Goal: Check status: Check status

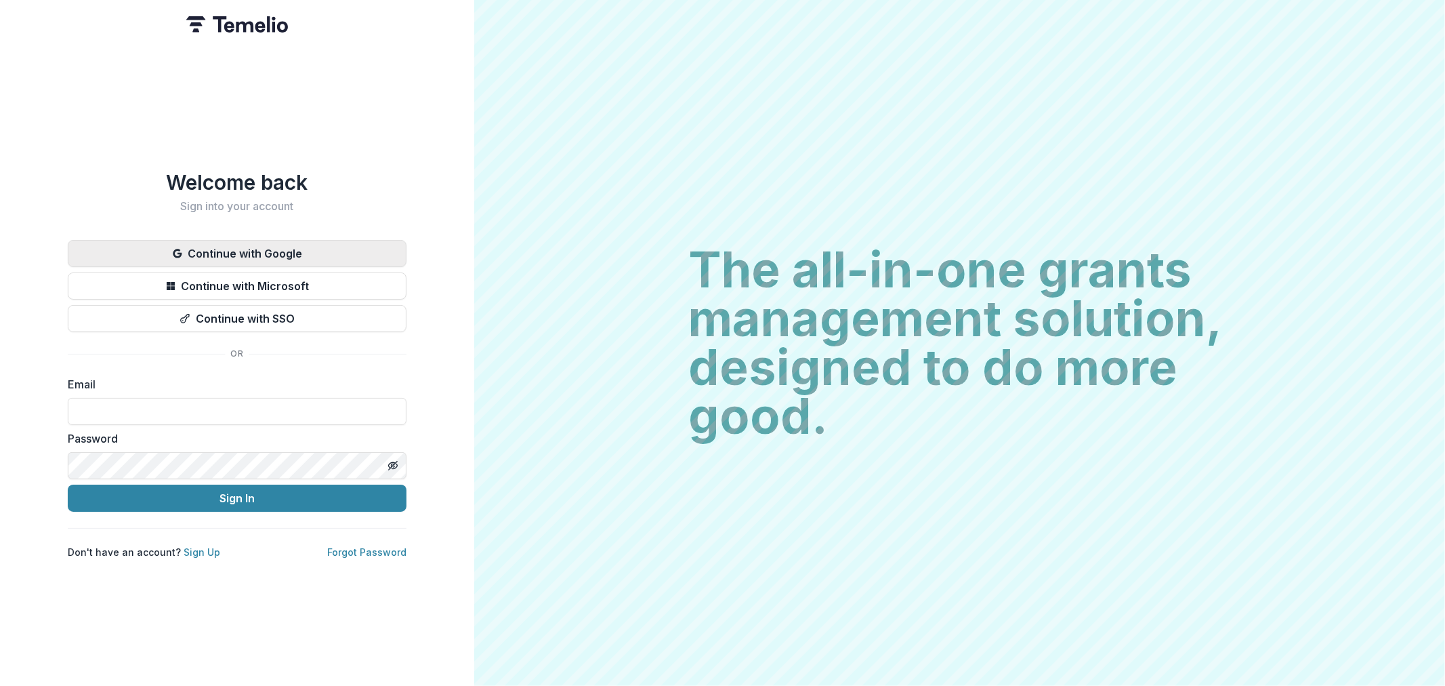
click at [255, 253] on button "Continue with Google" at bounding box center [237, 253] width 339 height 27
click at [259, 254] on button "Continue with Google" at bounding box center [237, 253] width 339 height 27
click at [280, 245] on button "Continue with Google" at bounding box center [237, 253] width 339 height 27
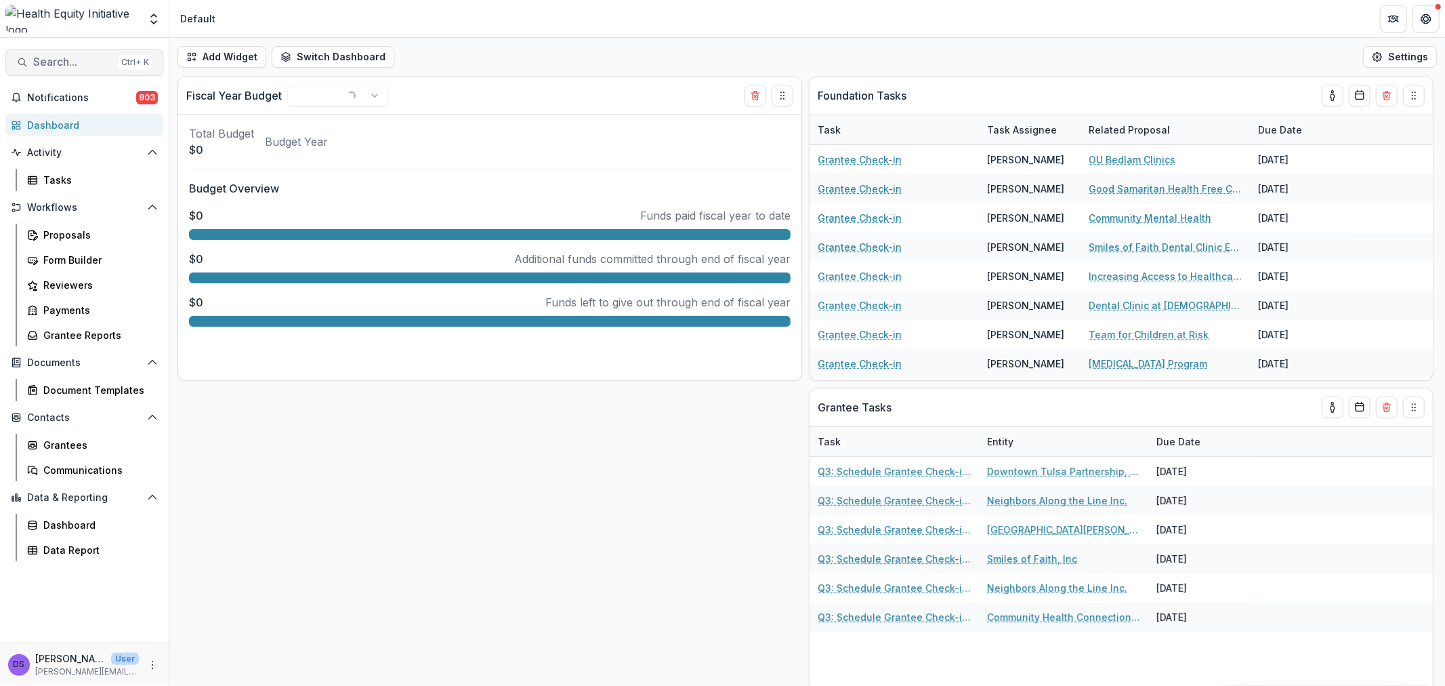
click at [93, 69] on button "Search... Ctrl + K" at bounding box center [84, 62] width 158 height 27
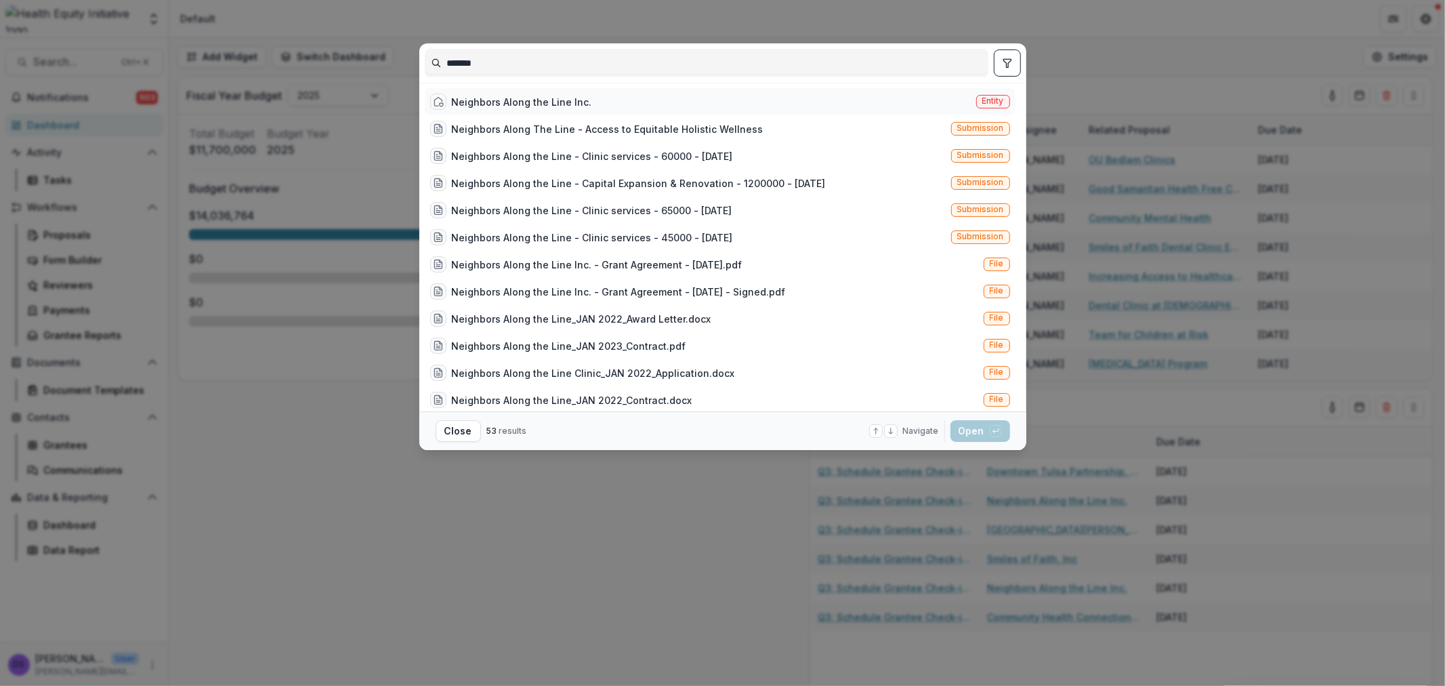
type input "*******"
click at [536, 102] on div "Neighbors Along the Line Inc." at bounding box center [522, 102] width 140 height 14
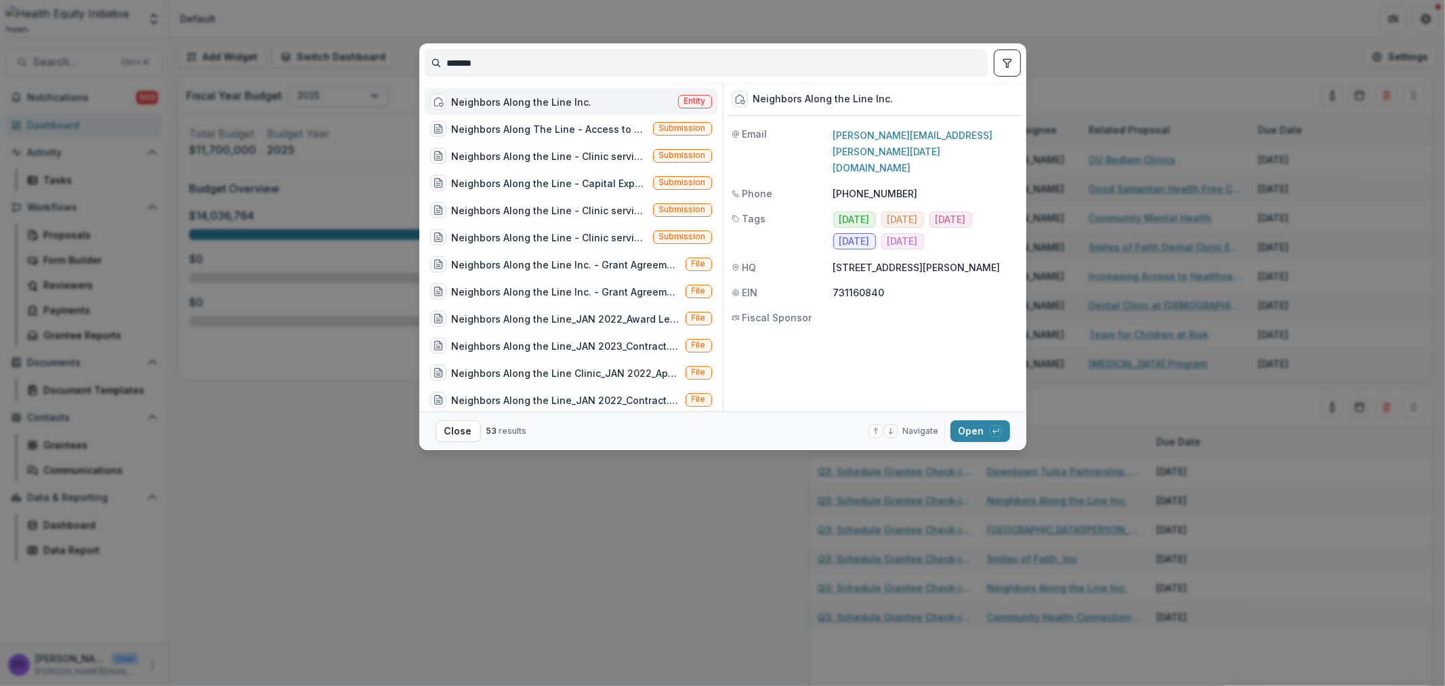
click at [536, 102] on div "Neighbors Along the Line Inc." at bounding box center [522, 102] width 140 height 14
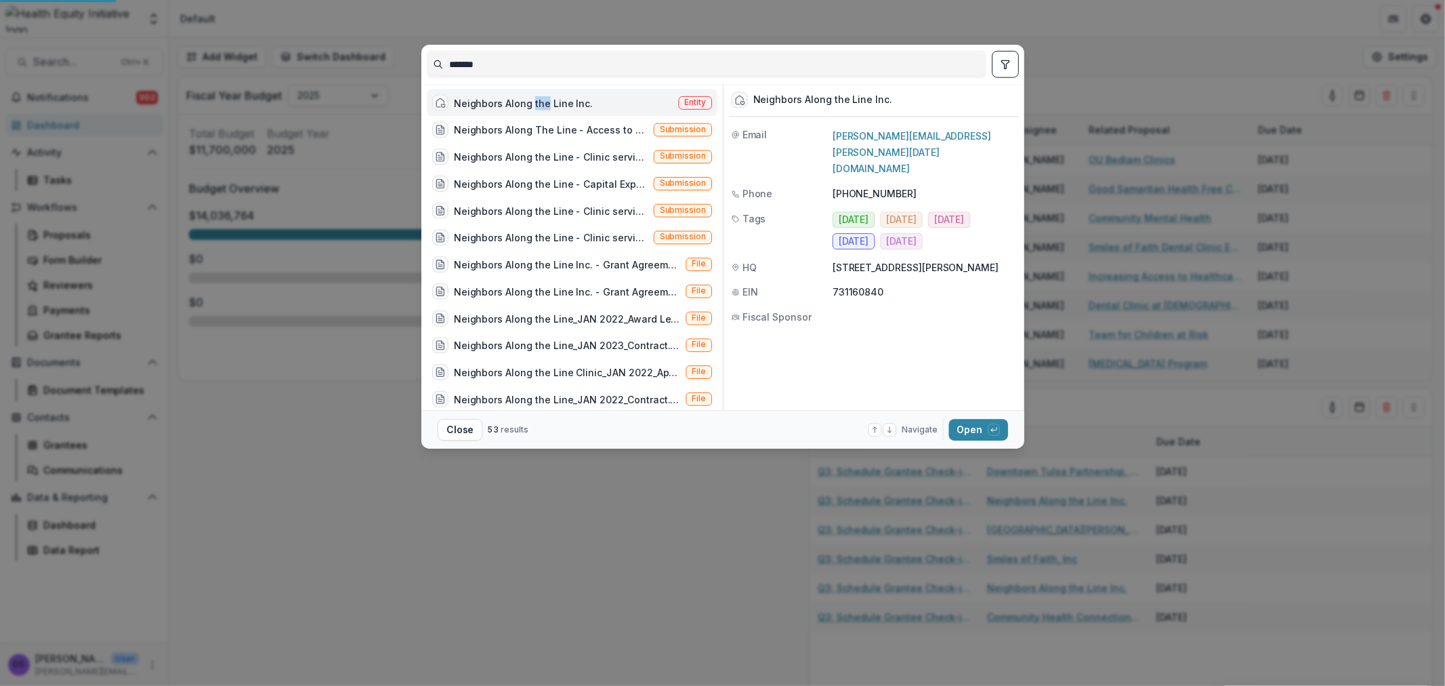
click at [536, 102] on div "Neighbors Along the Line Inc." at bounding box center [511, 103] width 161 height 16
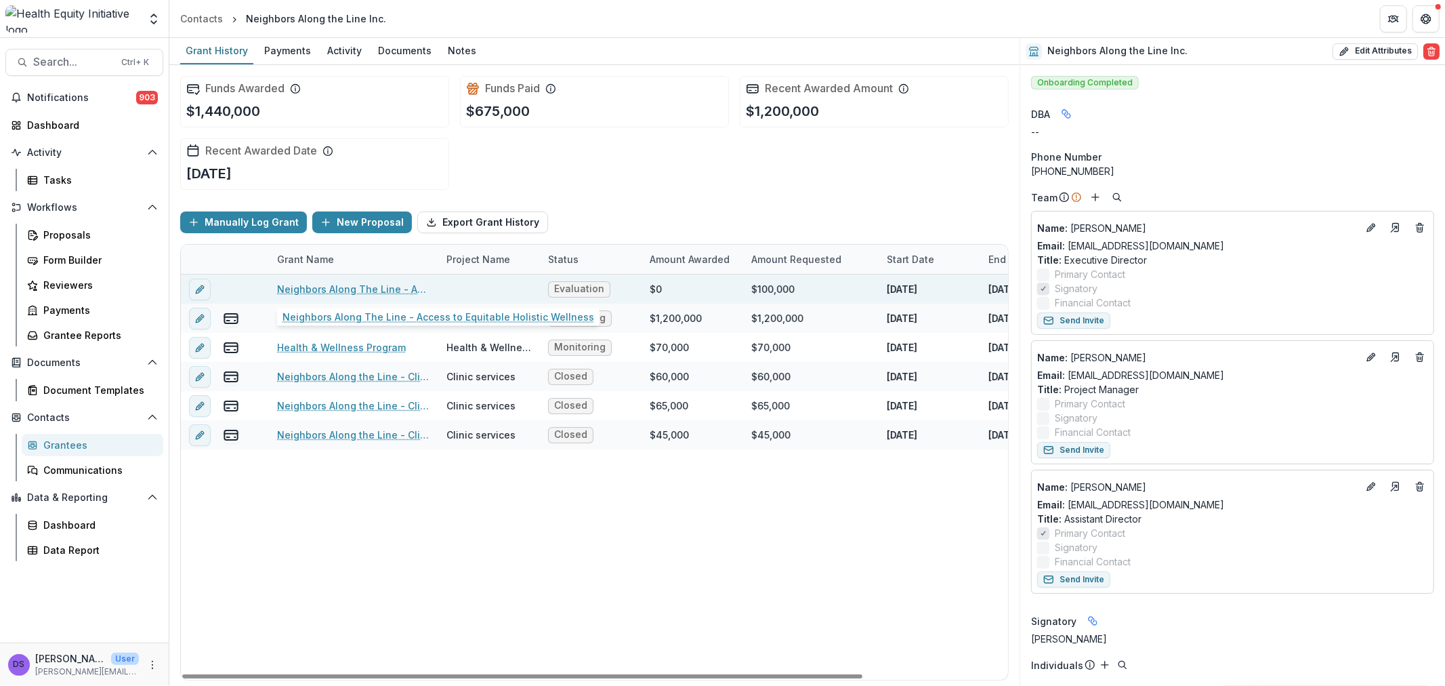
click at [335, 282] on link "Neighbors Along The Line - Access to Equitable Holistic Wellness" at bounding box center [353, 289] width 153 height 14
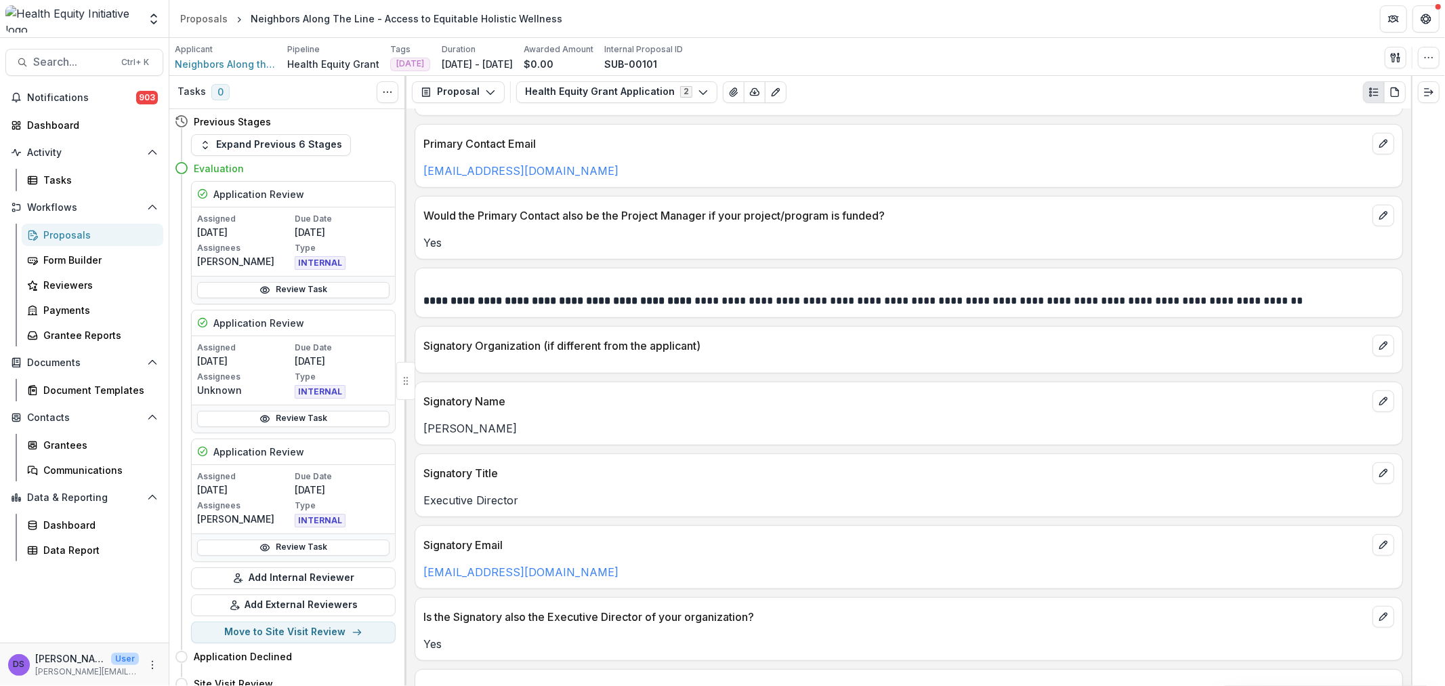
scroll to position [903, 0]
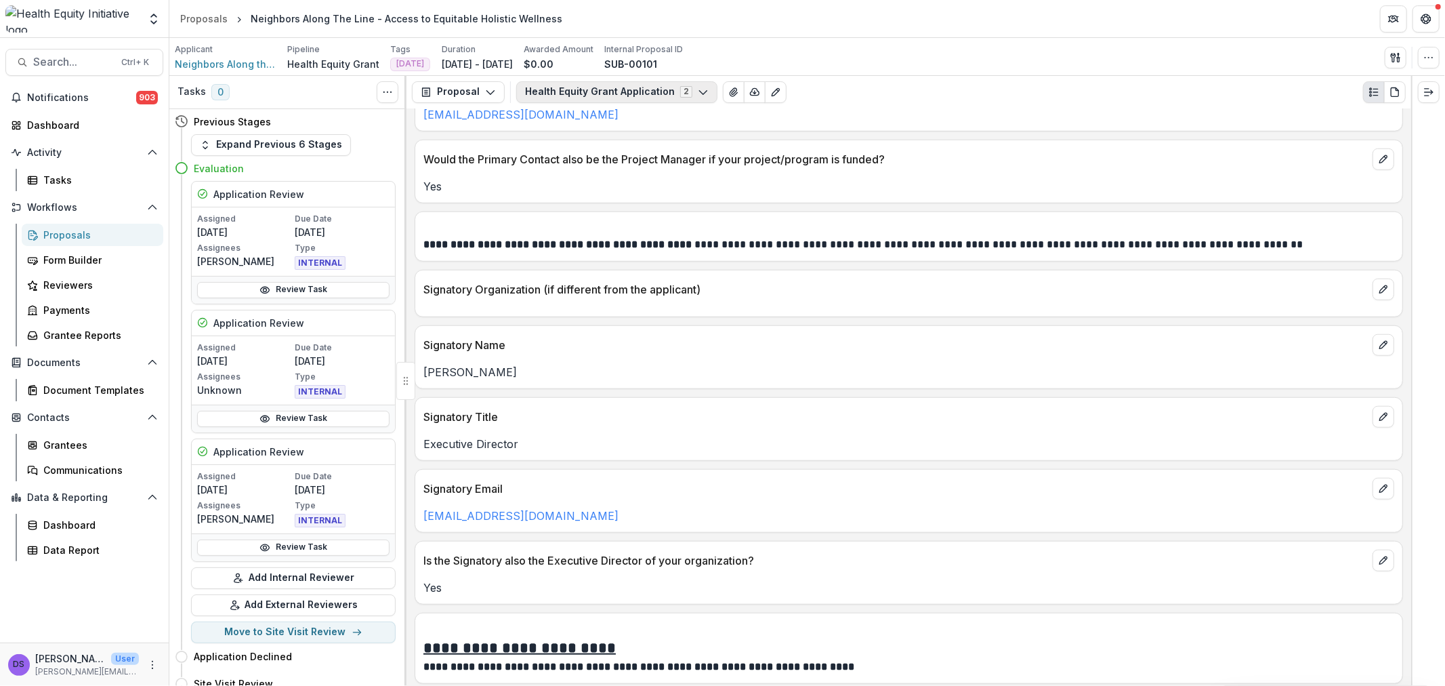
click at [595, 98] on button "Health Equity Grant Application 2" at bounding box center [616, 92] width 201 height 22
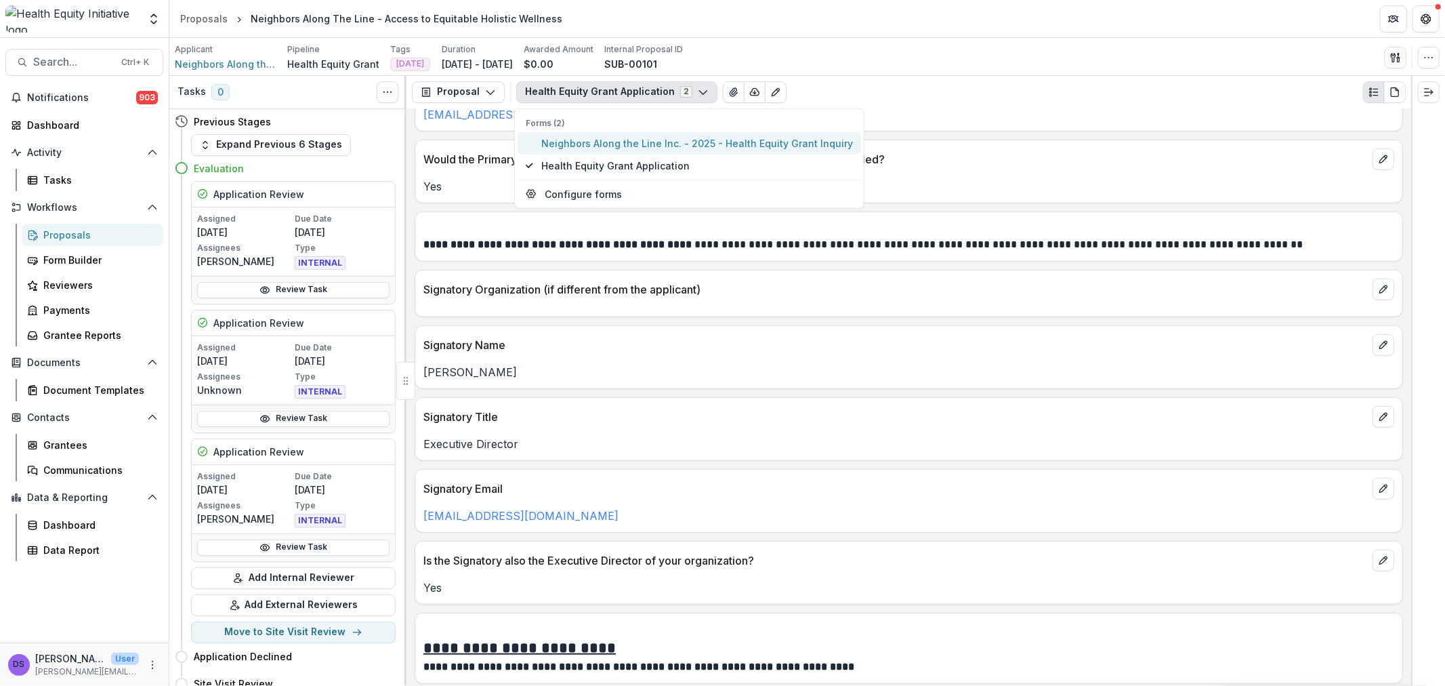
click at [583, 147] on span "Neighbors Along the Line Inc. - 2025 - Health Equity Grant Inquiry" at bounding box center [697, 142] width 312 height 14
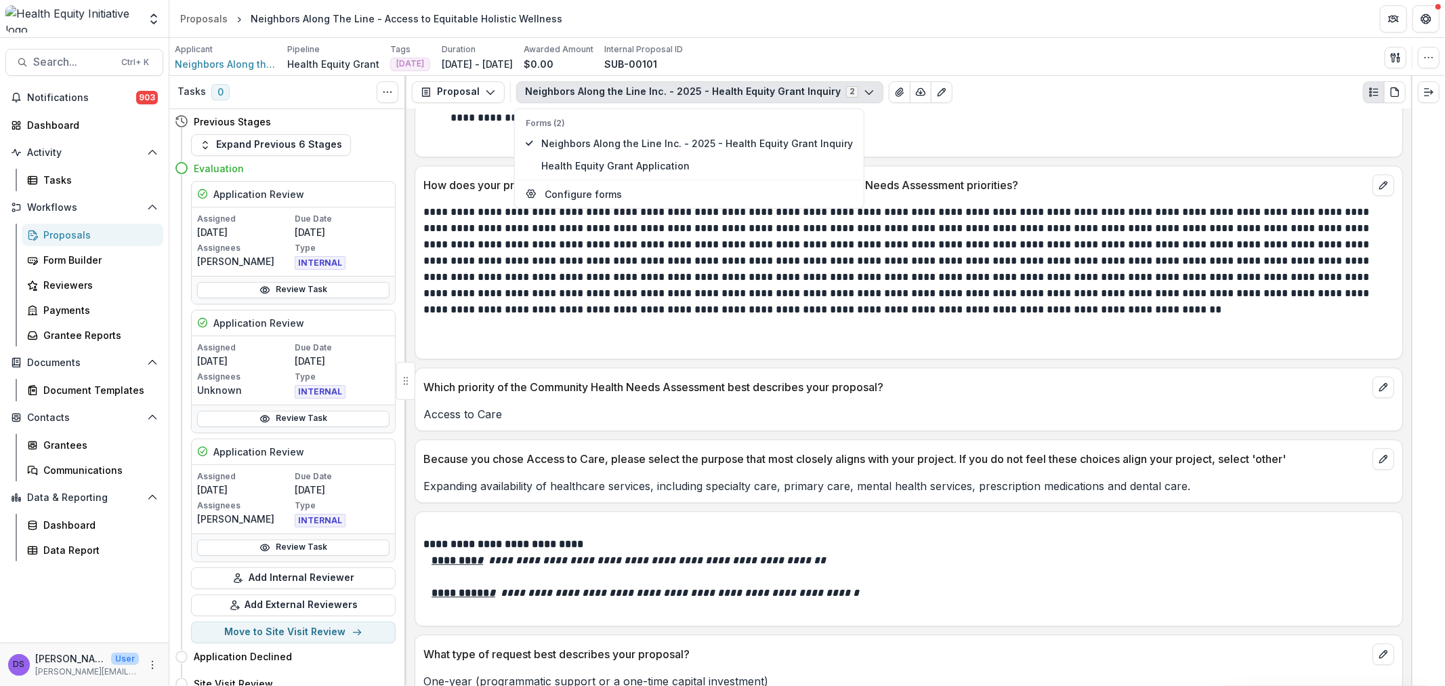
scroll to position [3018, 0]
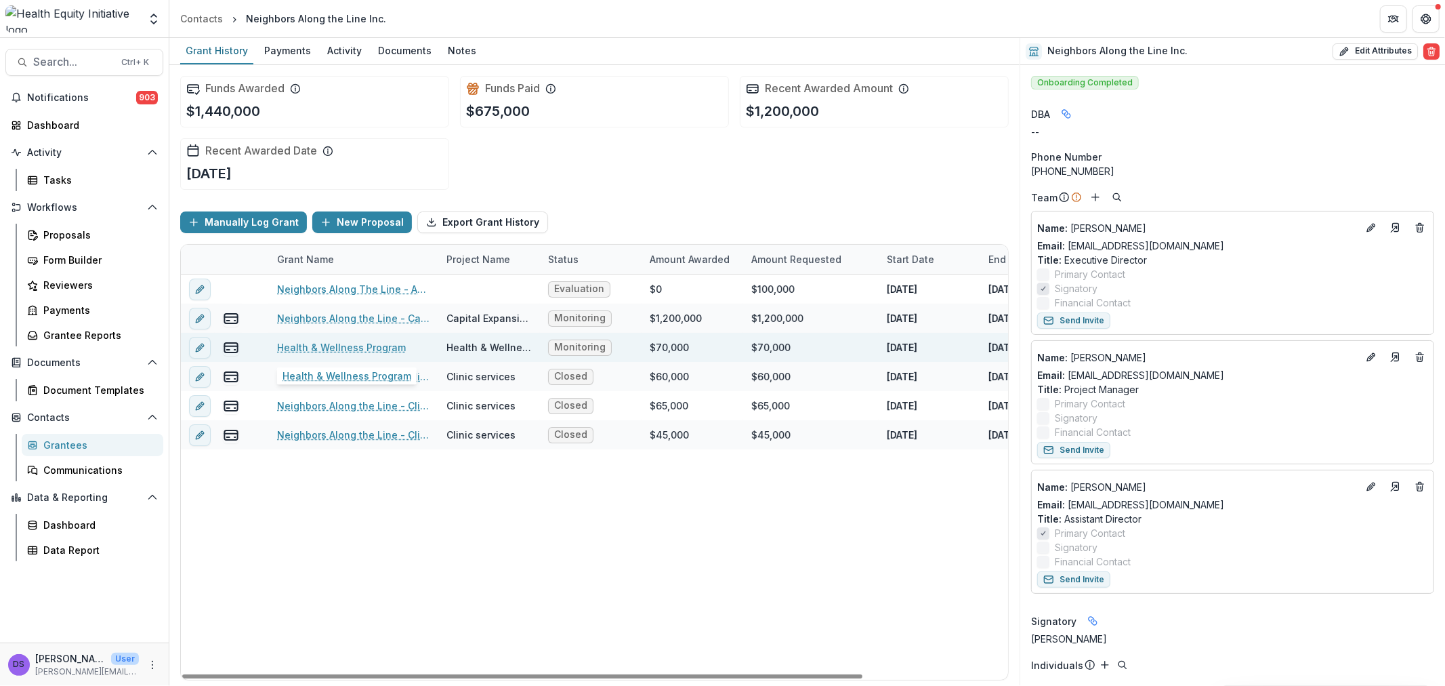
click at [386, 343] on link "Health & Wellness Program" at bounding box center [341, 347] width 129 height 14
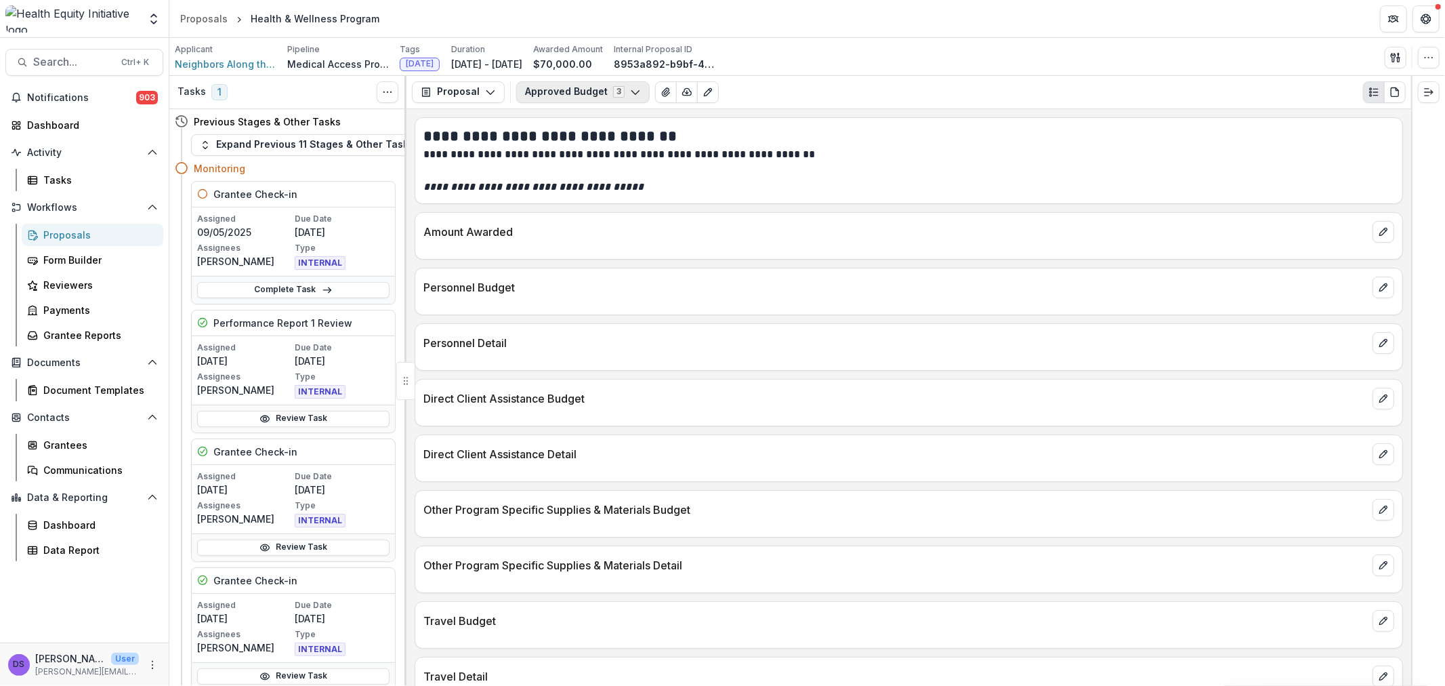
click at [572, 96] on button "Approved Budget 3" at bounding box center [582, 92] width 133 height 22
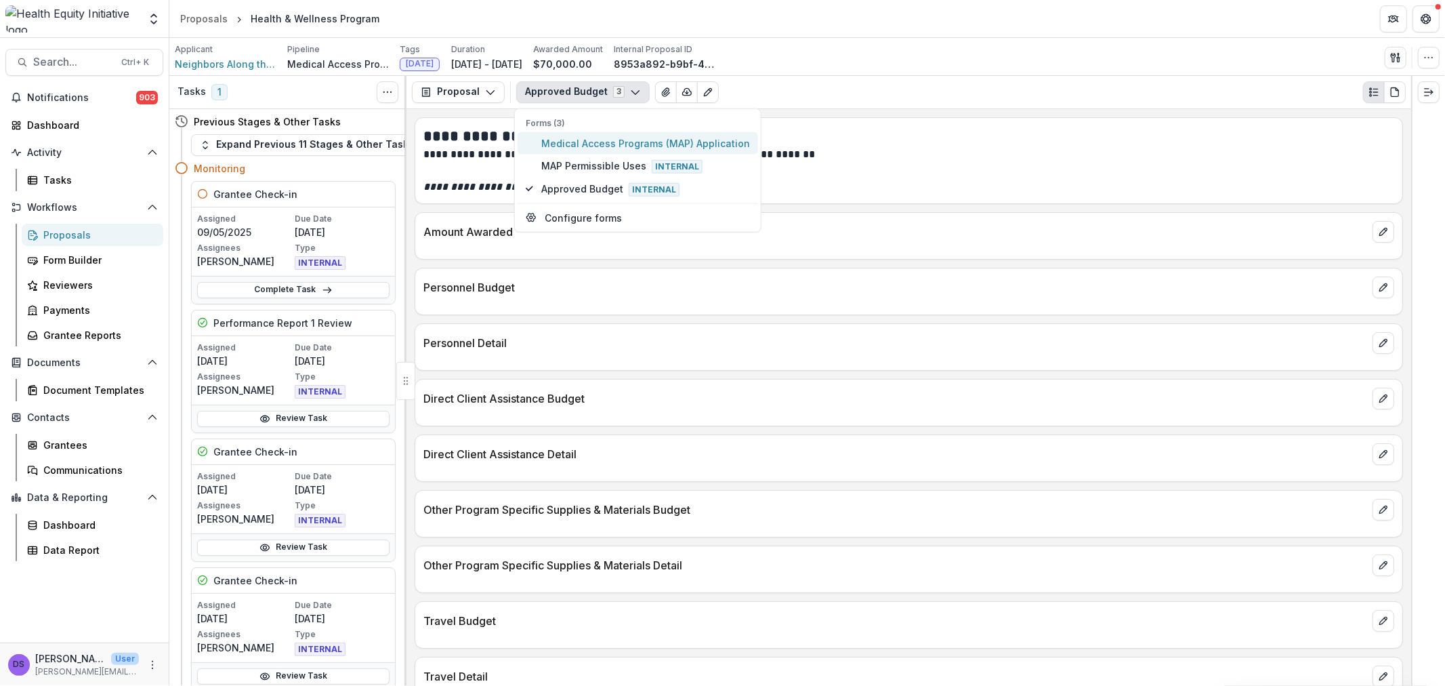
click at [586, 143] on span "Medical Access Programs (MAP) Application" at bounding box center [645, 142] width 209 height 14
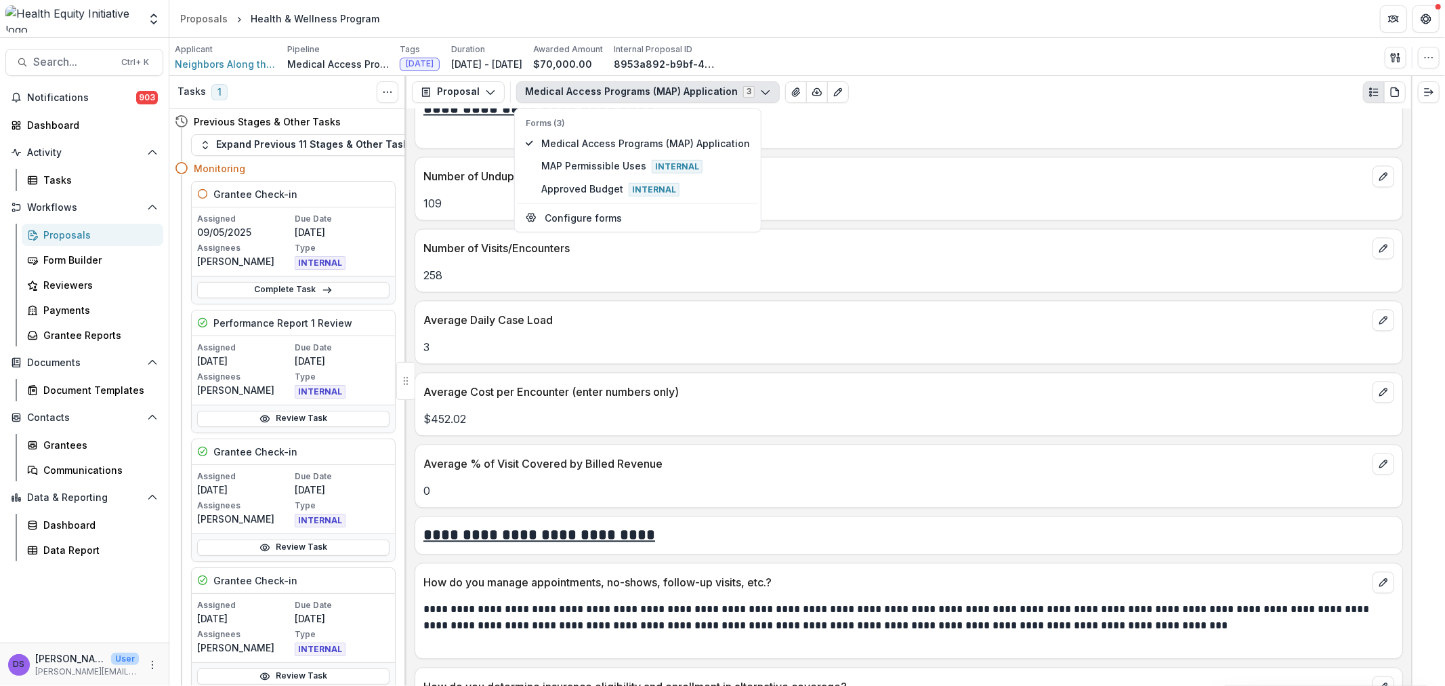
scroll to position [6849, 0]
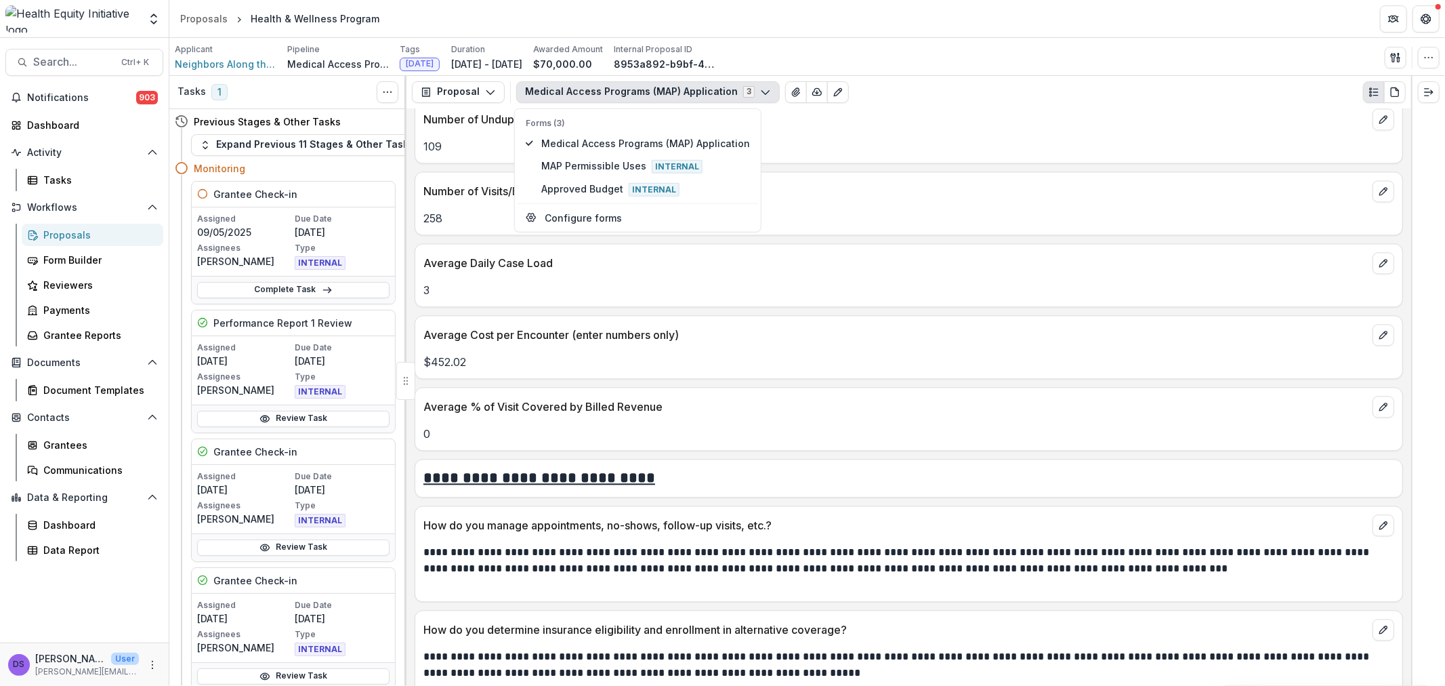
click at [1007, 287] on div "Average Daily Case Load 3" at bounding box center [909, 275] width 988 height 64
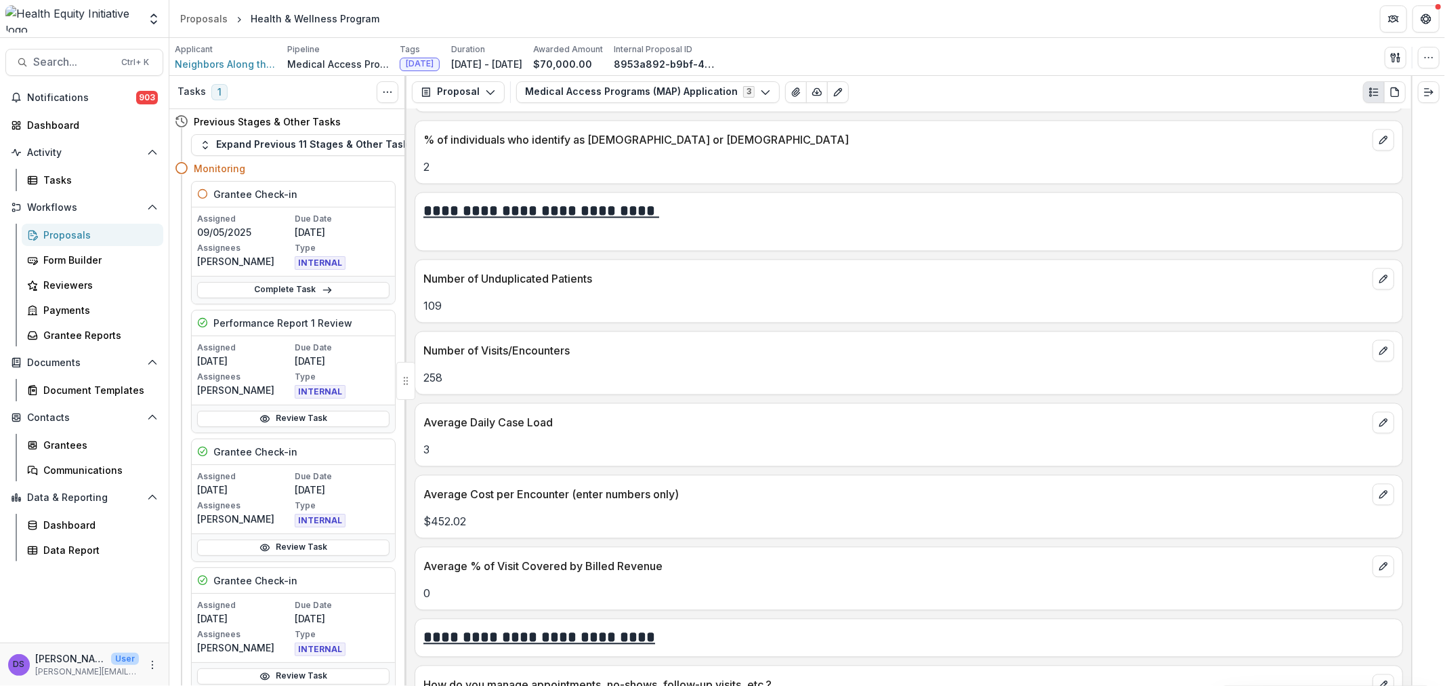
scroll to position [6716, 0]
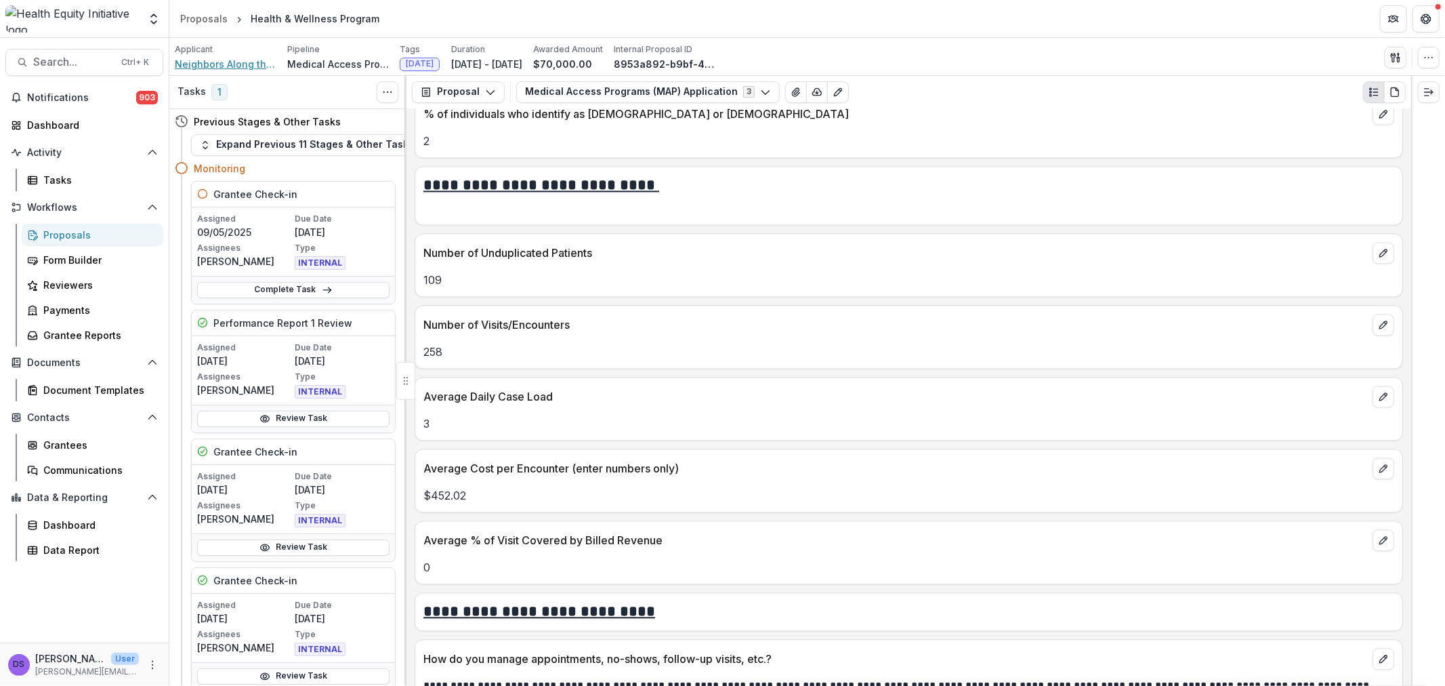
click at [249, 65] on span "Neighbors Along the Line Inc." at bounding box center [226, 64] width 102 height 14
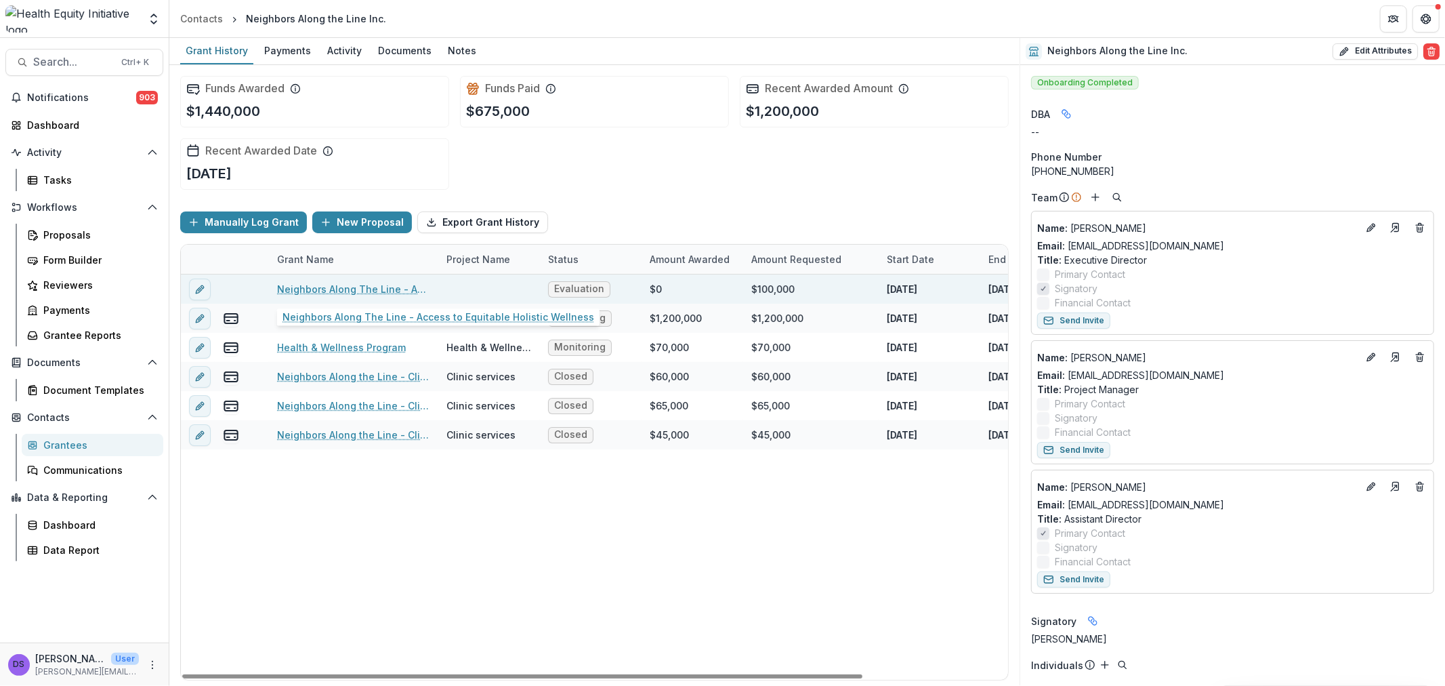
click at [367, 290] on link "Neighbors Along The Line - Access to Equitable Holistic Wellness" at bounding box center [353, 289] width 153 height 14
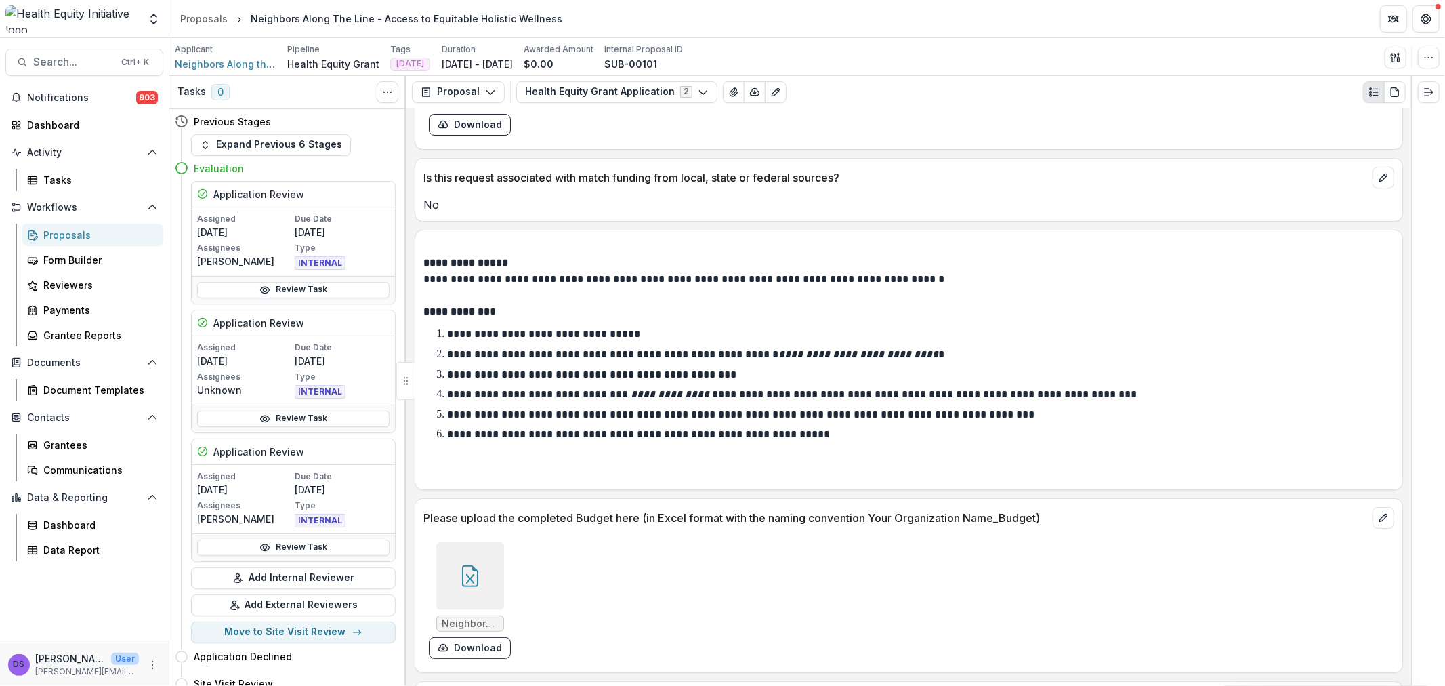
scroll to position [4509, 0]
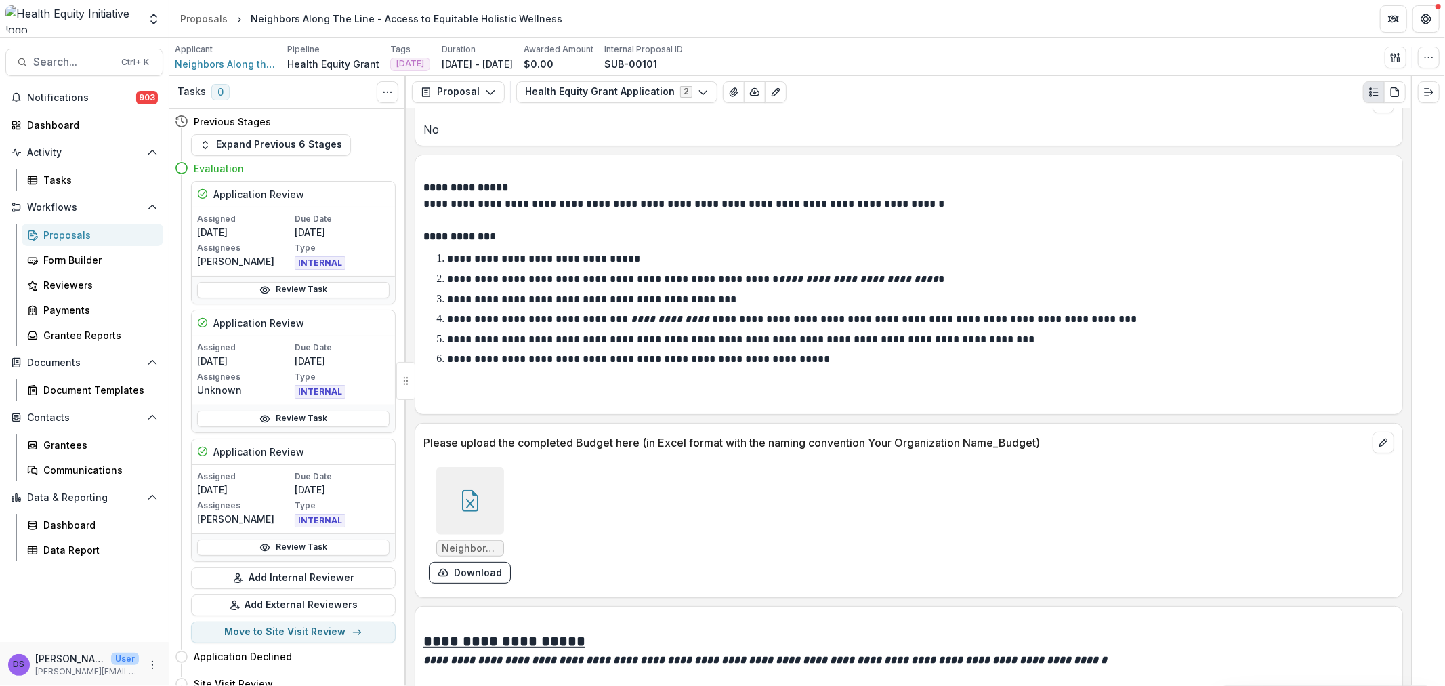
click at [501, 467] on div at bounding box center [470, 501] width 68 height 68
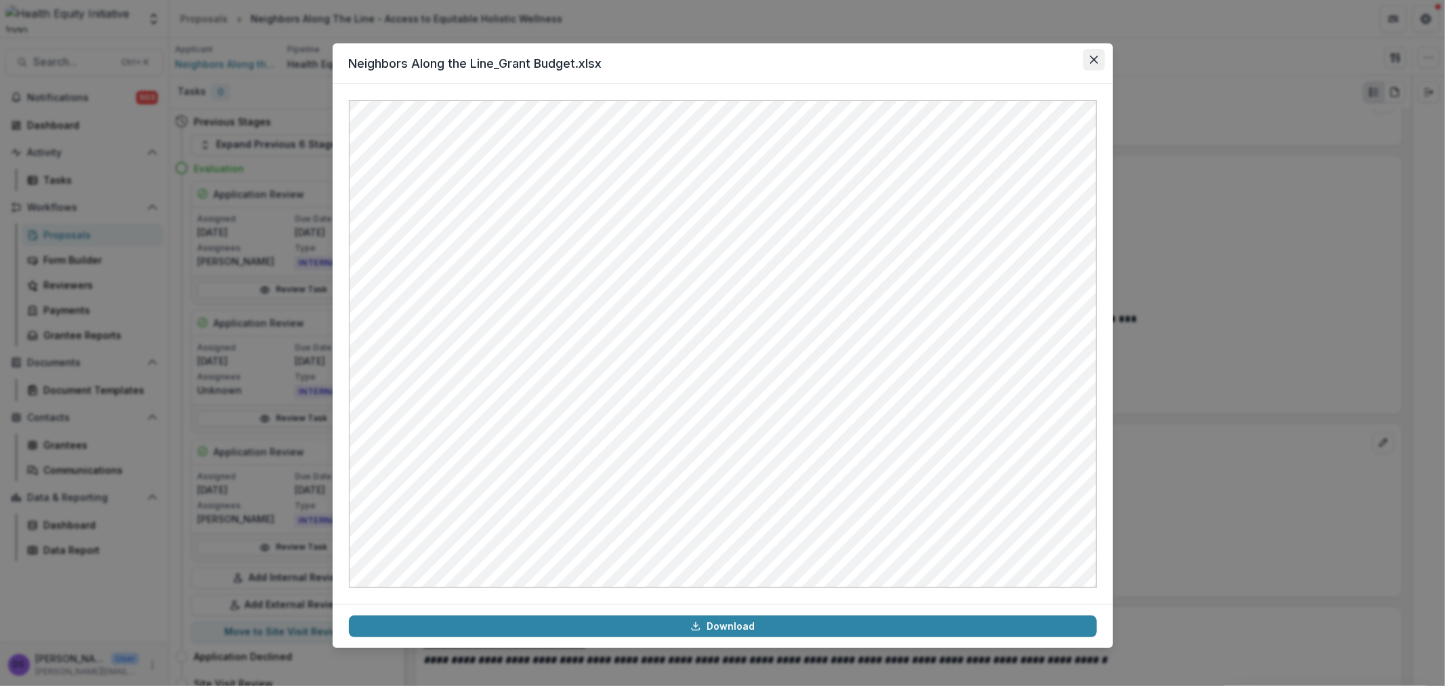
click at [1101, 64] on button "Close" at bounding box center [1094, 60] width 22 height 22
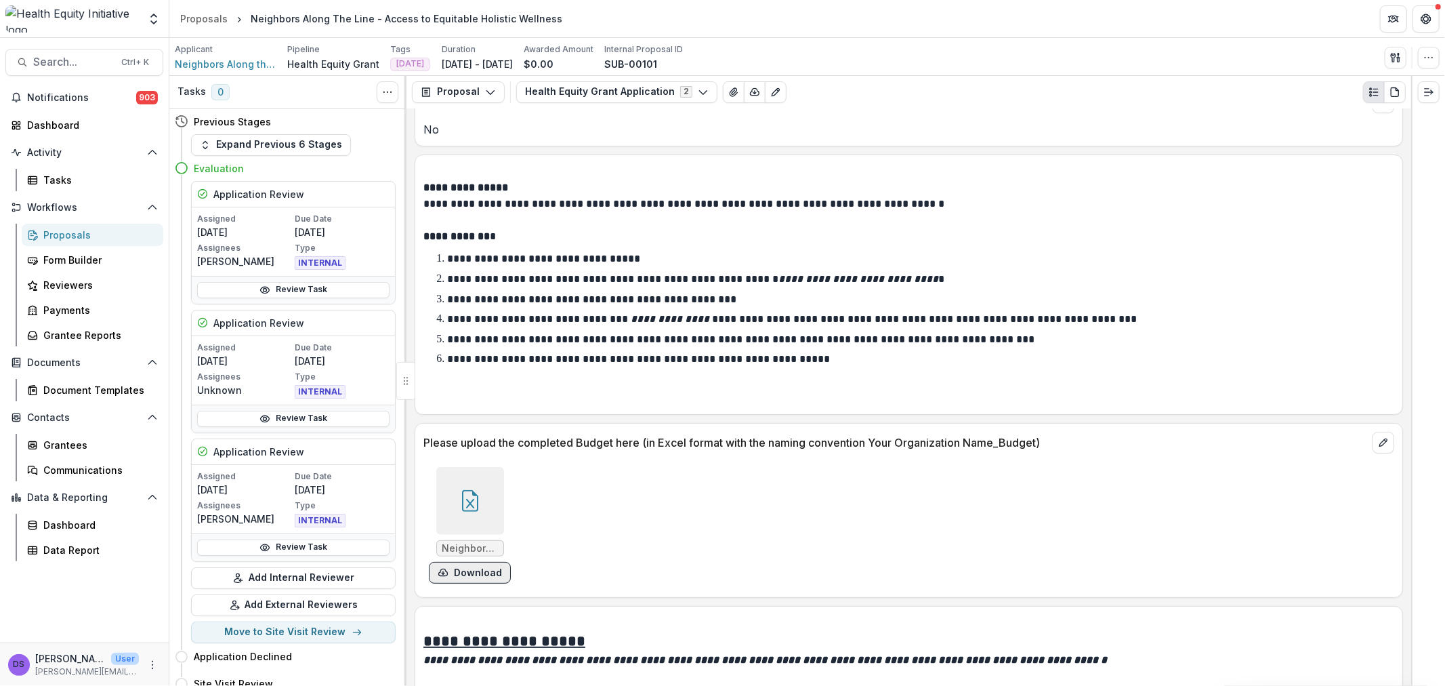
click at [489, 562] on button "Download" at bounding box center [470, 573] width 82 height 22
click at [93, 332] on div "Grantee Reports" at bounding box center [97, 335] width 109 height 14
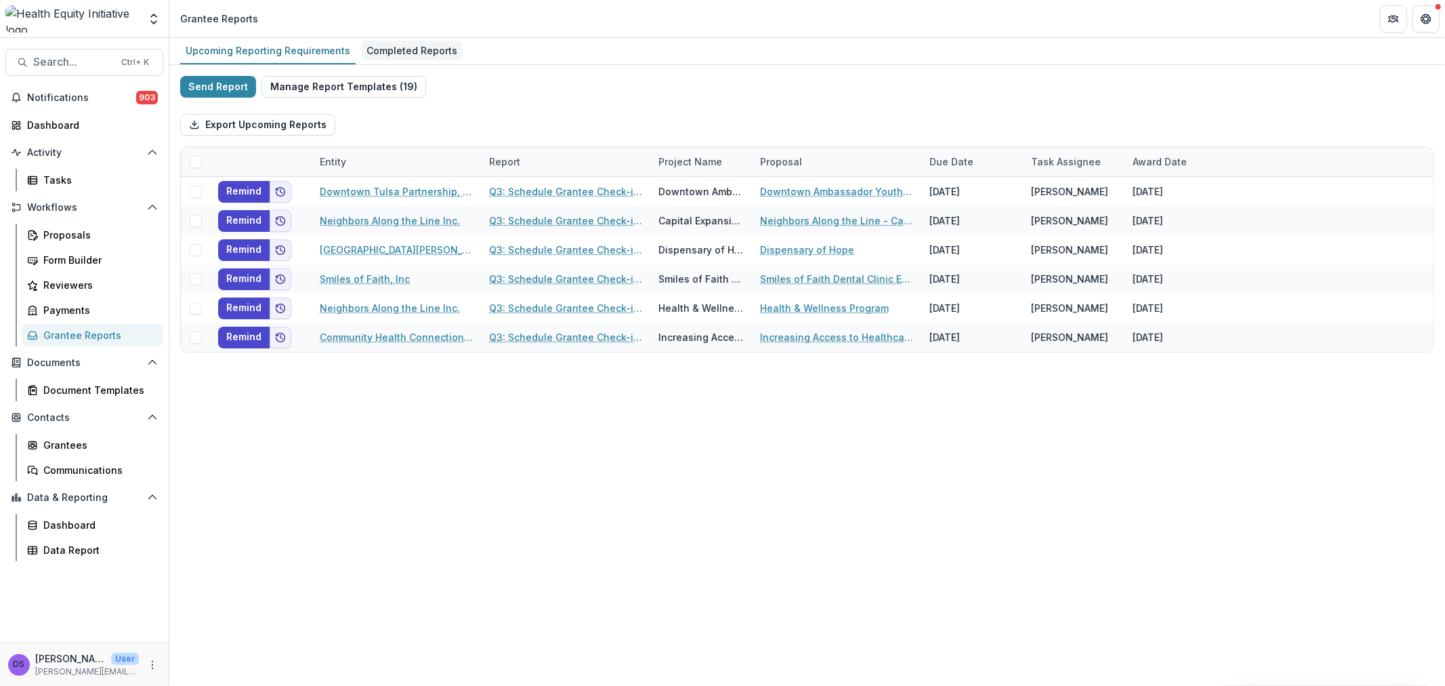
click at [368, 51] on div "Completed Reports" at bounding box center [412, 51] width 102 height 20
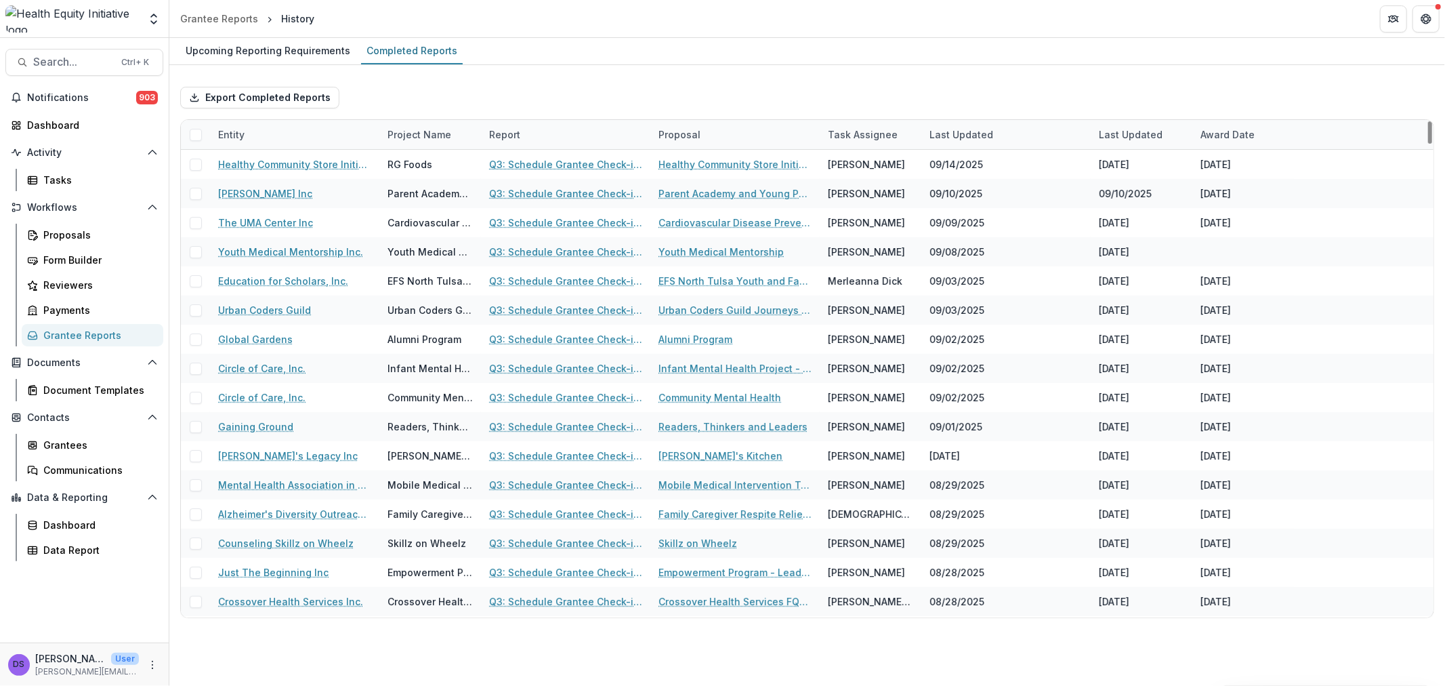
click at [856, 131] on div "Task Assignee" at bounding box center [863, 134] width 86 height 14
click at [851, 159] on input at bounding box center [903, 165] width 163 height 22
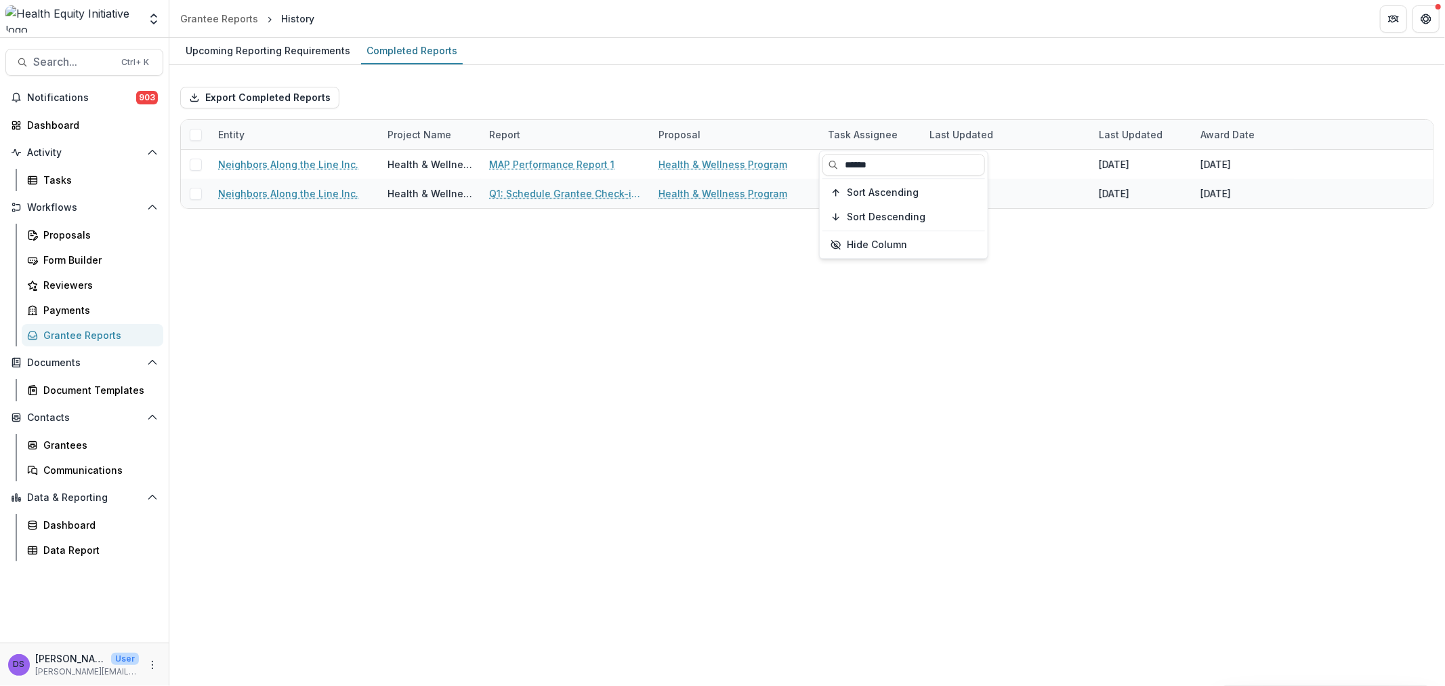
type input "******"
click at [884, 312] on div "Upcoming Reporting Requirements Completed Reports Export Completed Reports Enti…" at bounding box center [807, 362] width 1276 height 648
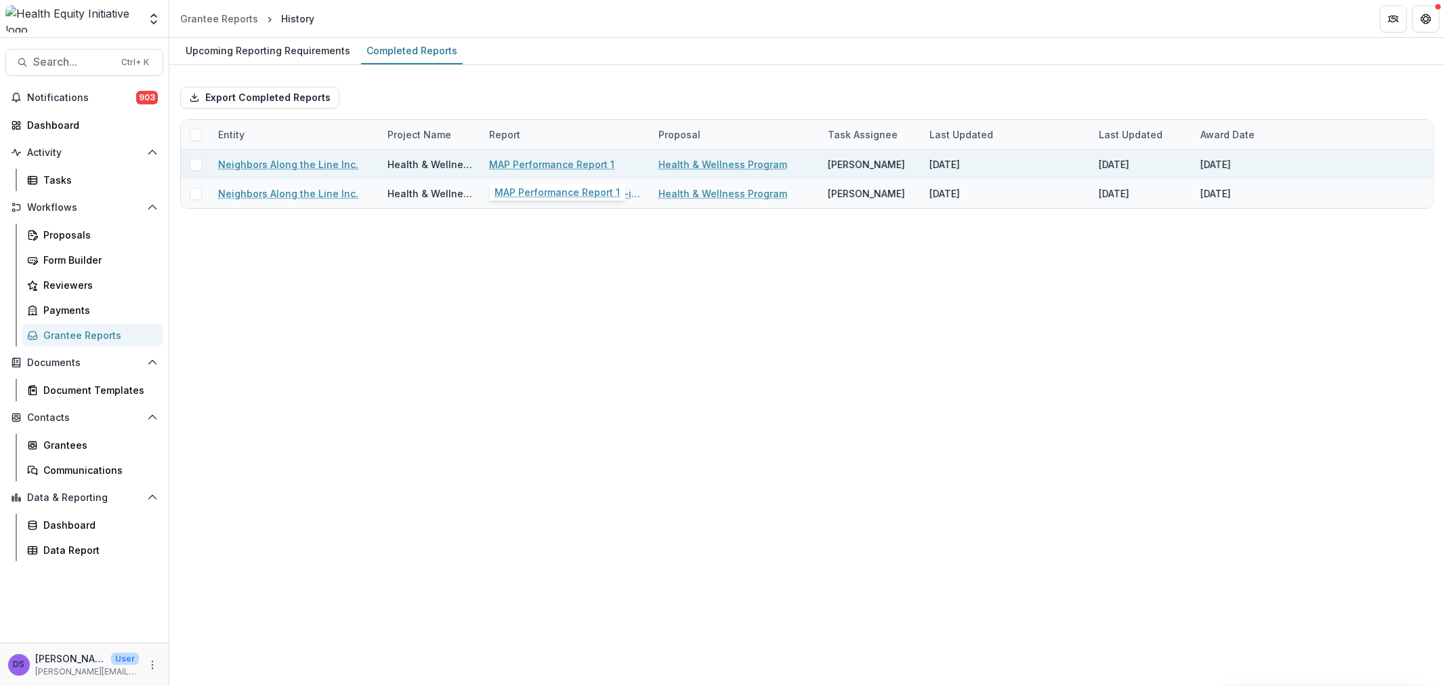
click at [585, 165] on link "MAP Performance Report 1" at bounding box center [551, 164] width 125 height 14
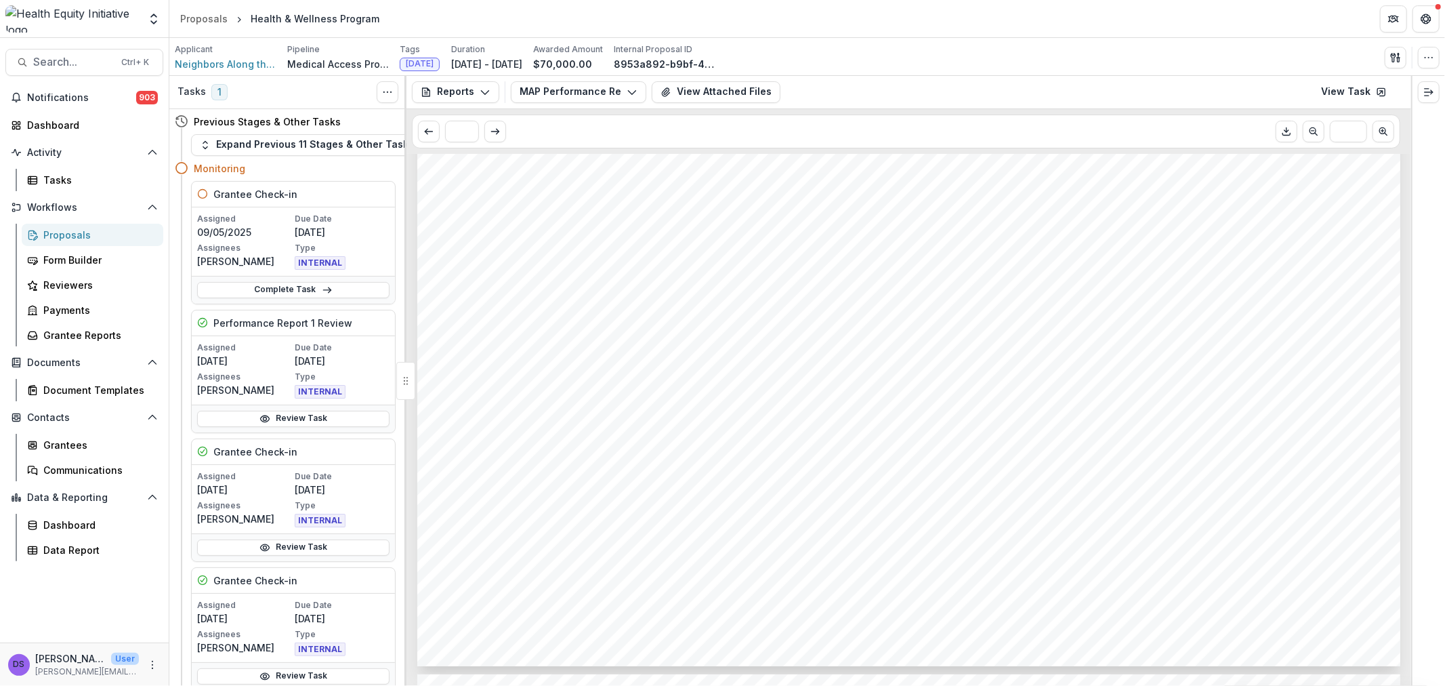
scroll to position [903, 0]
